Goal: Navigation & Orientation: Find specific page/section

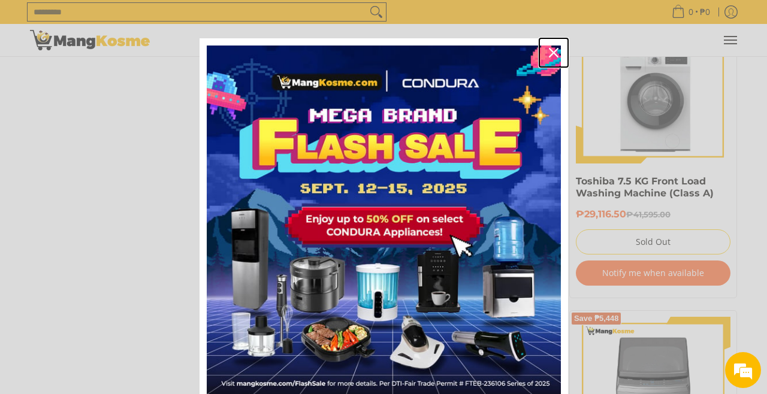
click at [551, 53] on icon "close icon" at bounding box center [554, 53] width 10 height 10
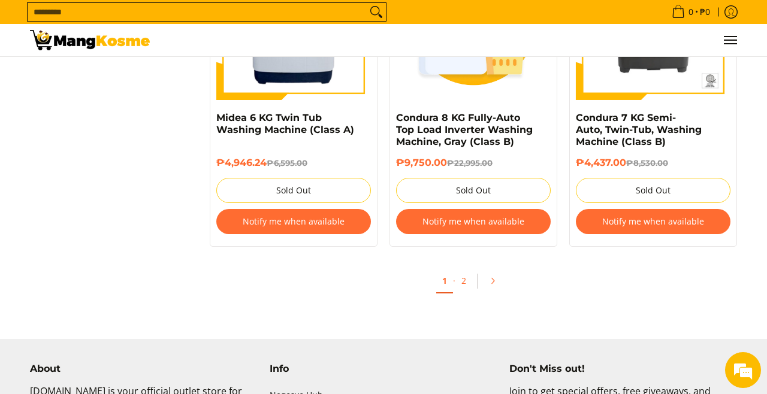
scroll to position [2531, 0]
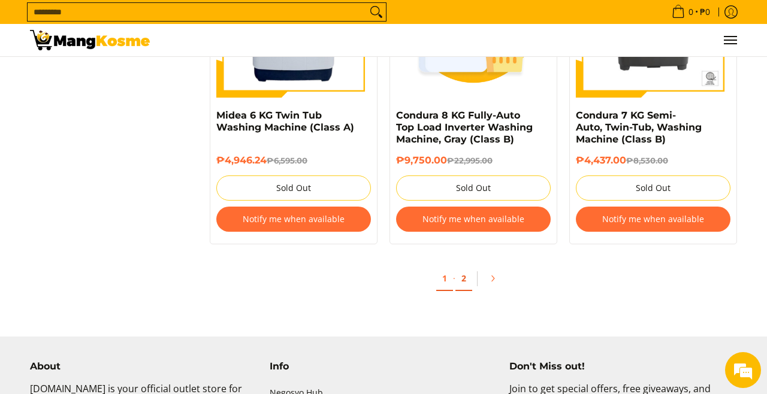
click at [461, 277] on link "2" at bounding box center [463, 279] width 17 height 25
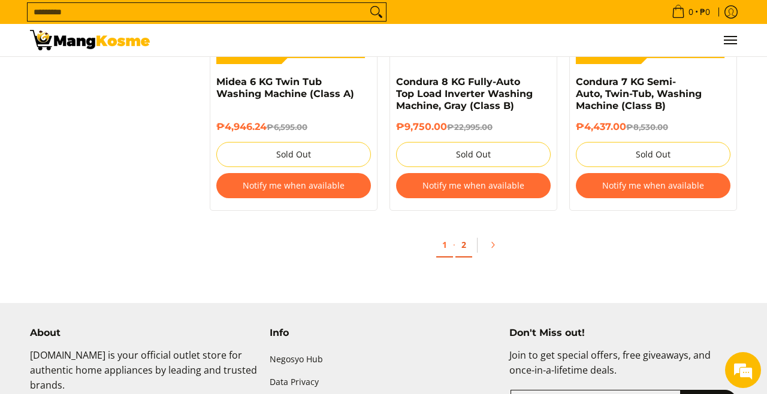
scroll to position [2588, 0]
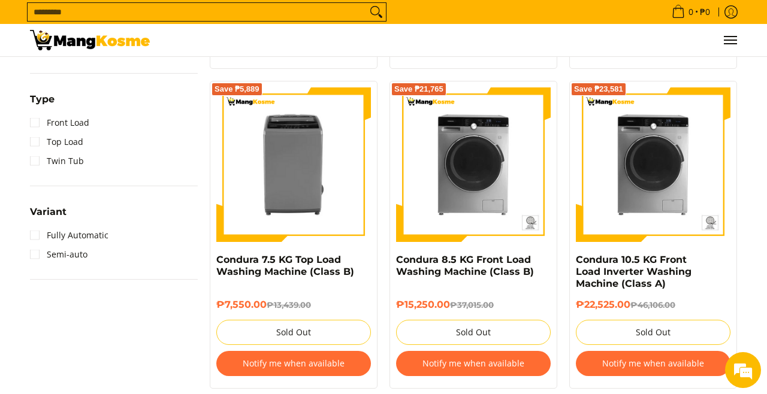
scroll to position [835, 0]
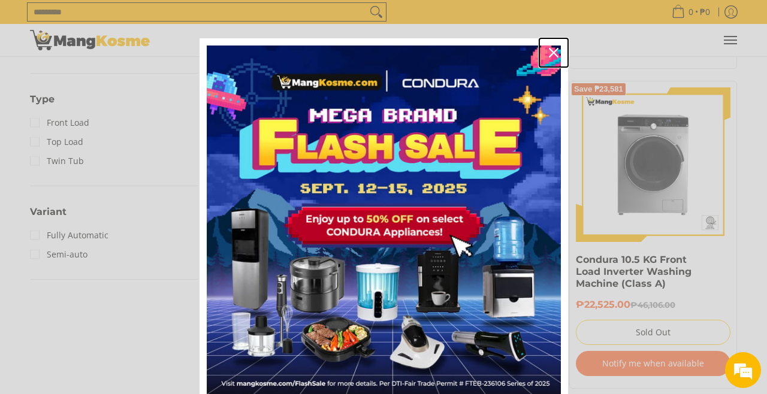
click at [552, 52] on icon "close icon" at bounding box center [554, 53] width 10 height 10
